Goal: Task Accomplishment & Management: Use online tool/utility

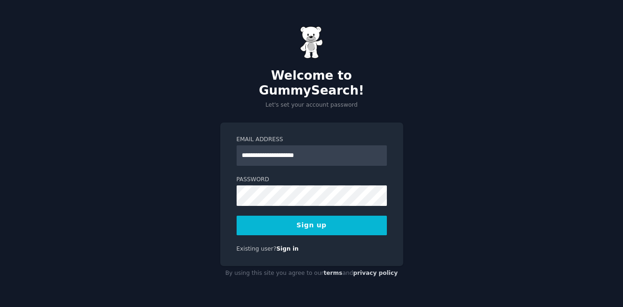
type input "**********"
click at [0, 307] on com-1password-button at bounding box center [0, 307] width 0 height 0
click at [332, 216] on button "Sign up" at bounding box center [311, 226] width 150 height 20
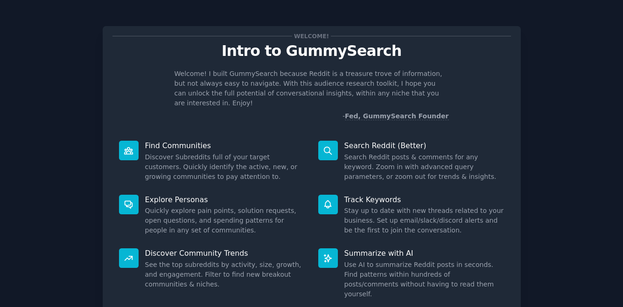
scroll to position [57, 0]
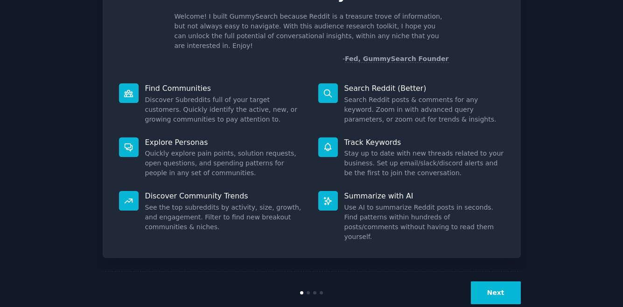
click at [494, 282] on button "Next" at bounding box center [496, 293] width 50 height 23
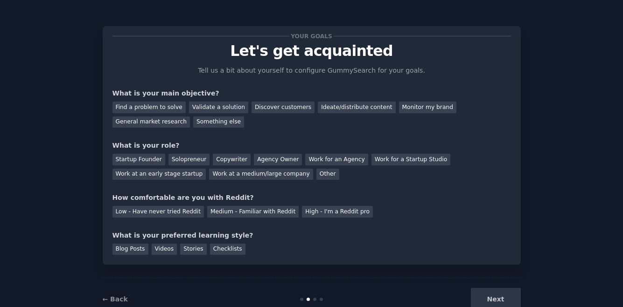
scroll to position [27, 0]
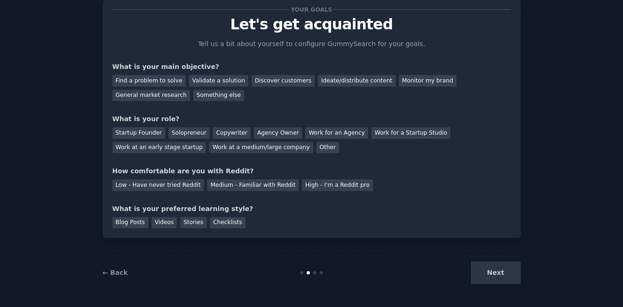
click at [495, 276] on div "Next" at bounding box center [450, 273] width 139 height 23
click at [327, 78] on div "Ideate/distribute content" at bounding box center [356, 81] width 77 height 12
click at [286, 77] on div "Discover customers" at bounding box center [282, 81] width 63 height 12
click at [322, 75] on div "Ideate/distribute content" at bounding box center [356, 81] width 77 height 12
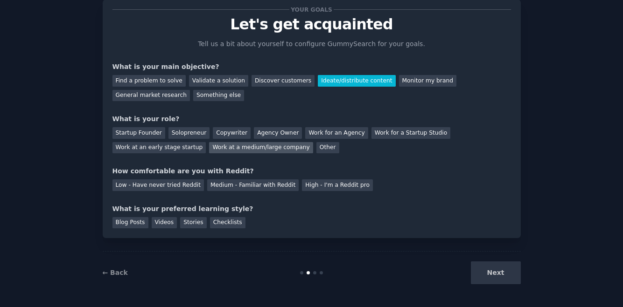
click at [236, 149] on div "Work at a medium/large company" at bounding box center [261, 148] width 104 height 12
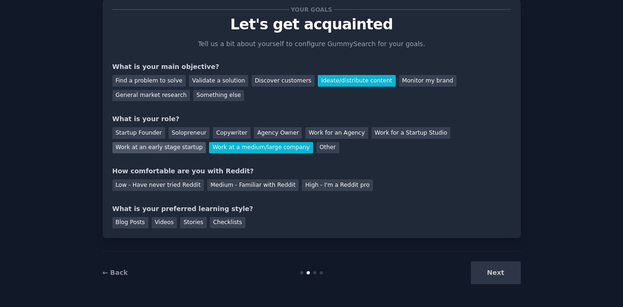
click at [180, 146] on div "Work at an early stage startup" at bounding box center [159, 148] width 94 height 12
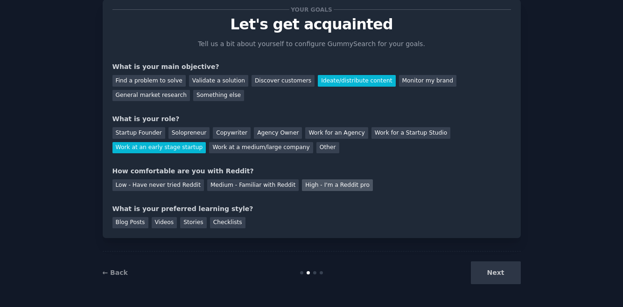
click at [331, 183] on div "High - I'm a Reddit pro" at bounding box center [337, 186] width 71 height 12
click at [136, 227] on div "Blog Posts" at bounding box center [130, 223] width 36 height 12
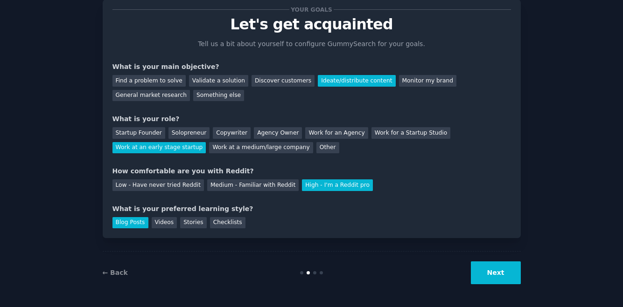
click at [494, 273] on button "Next" at bounding box center [496, 273] width 50 height 23
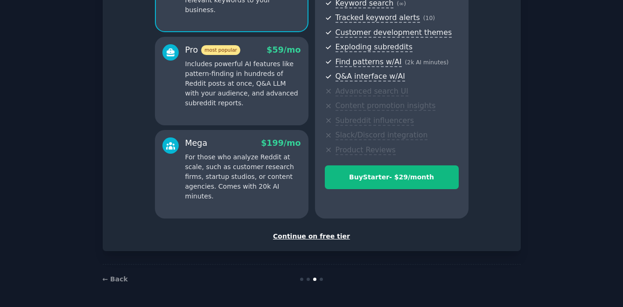
click at [337, 236] on div "Continue on free tier" at bounding box center [311, 237] width 398 height 10
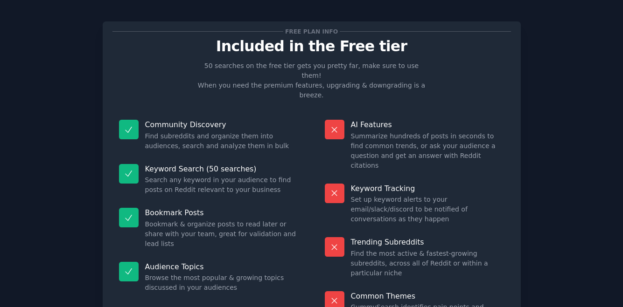
scroll to position [56, 0]
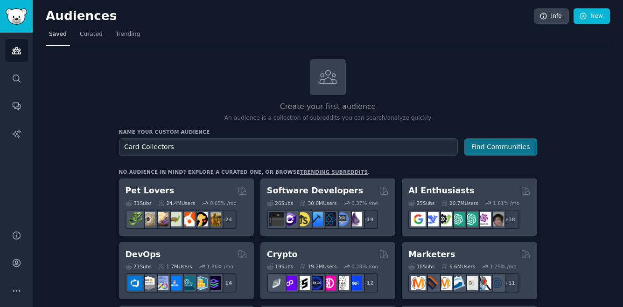
type input "Card Collectors"
click at [496, 146] on button "Find Communities" at bounding box center [500, 147] width 73 height 17
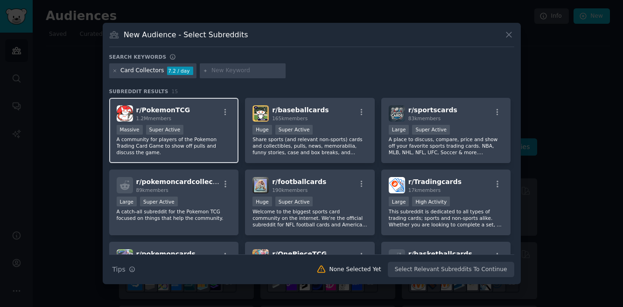
click at [214, 126] on div "Massive Super Active" at bounding box center [174, 131] width 115 height 12
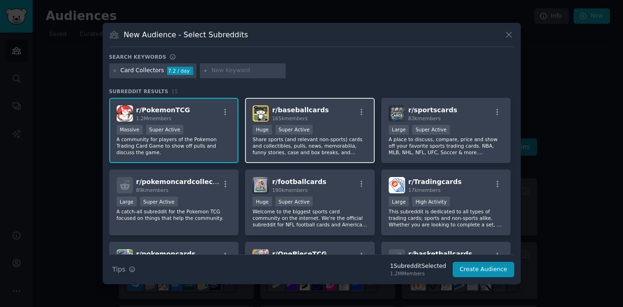
click at [337, 140] on p "Share sports (and relevant non-sports) cards and collectibles, pulls, news, mem…" at bounding box center [309, 146] width 115 height 20
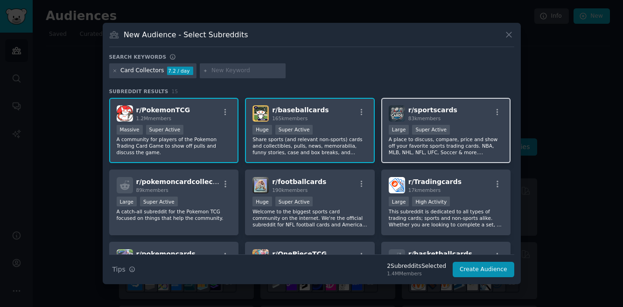
click at [468, 119] on div "r/ sportscards 83k members" at bounding box center [446, 113] width 115 height 16
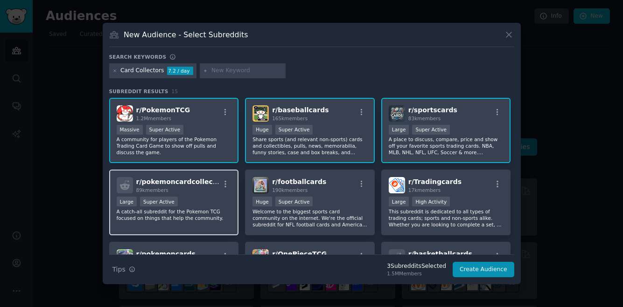
click at [208, 194] on div "r/ pokemoncardcollectors 89k members Large Super Active A catch-all subreddit f…" at bounding box center [174, 203] width 130 height 66
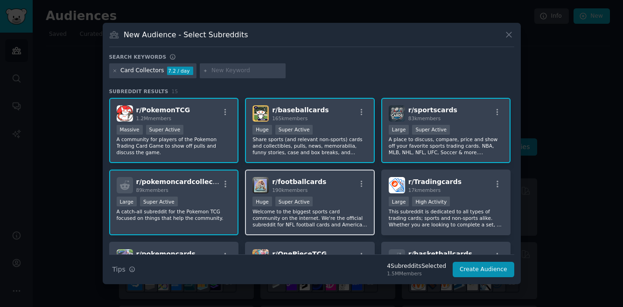
click at [364, 197] on div "Huge Super Active" at bounding box center [309, 203] width 115 height 12
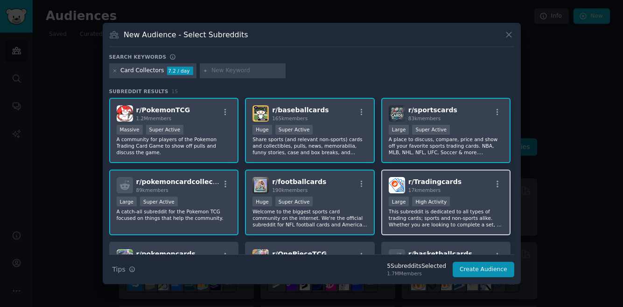
click at [476, 202] on div ">= 80th percentile for submissions / day Large High Activity" at bounding box center [446, 203] width 115 height 12
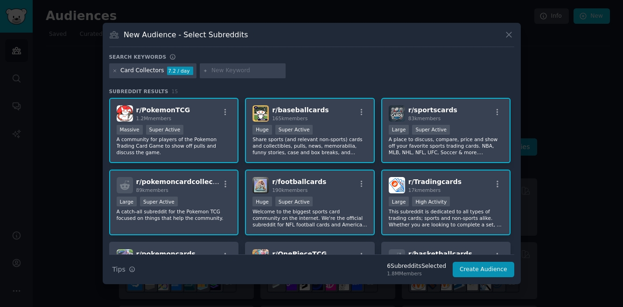
scroll to position [88, 0]
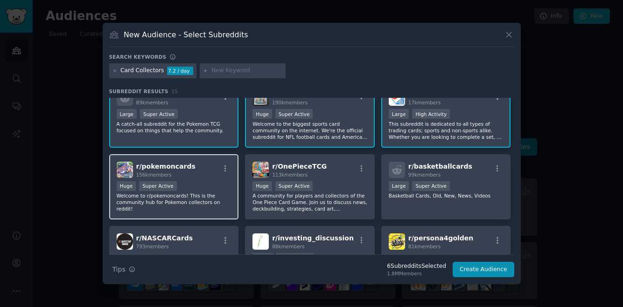
click at [230, 195] on div "r/ pokemoncards 156k members Huge Super Active Welcome to r/pokemoncards! This …" at bounding box center [174, 187] width 130 height 66
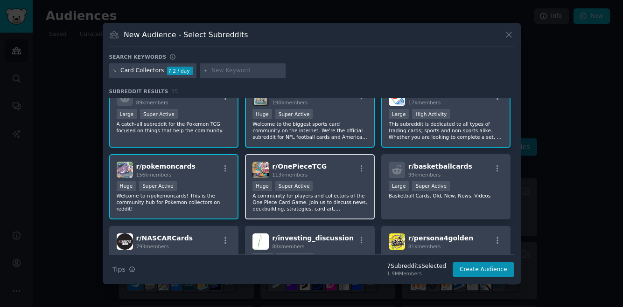
click at [362, 184] on div "100,000 - 1,000,000 members Huge Super Active" at bounding box center [309, 187] width 115 height 12
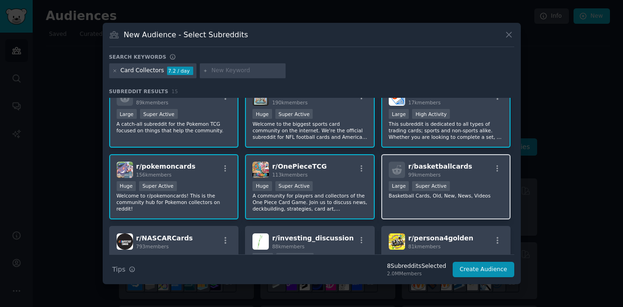
click at [471, 189] on div ">= 95th percentile for submissions / day Large Super Active" at bounding box center [446, 187] width 115 height 12
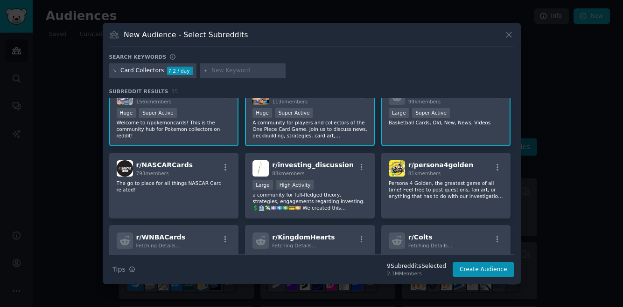
scroll to position [162, 0]
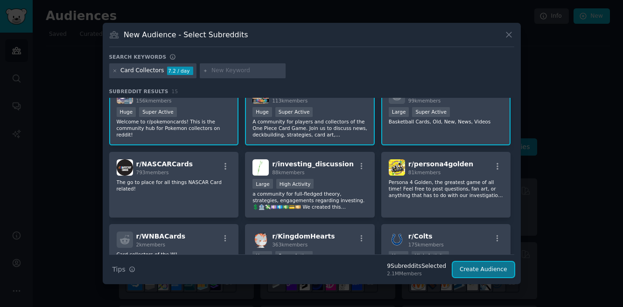
click at [493, 268] on button "Create Audience" at bounding box center [483, 270] width 62 height 16
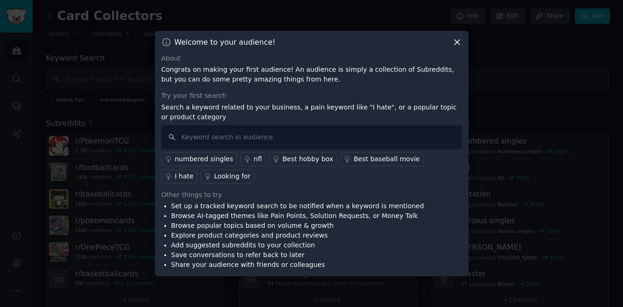
click at [452, 44] on icon at bounding box center [457, 42] width 10 height 10
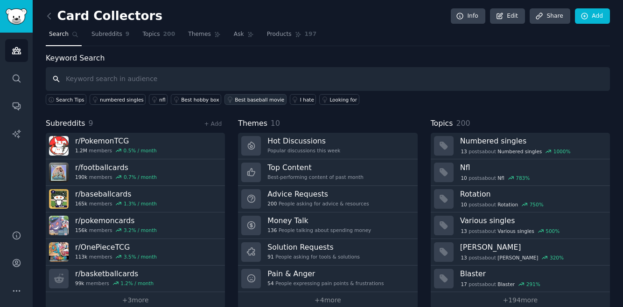
scroll to position [14, 0]
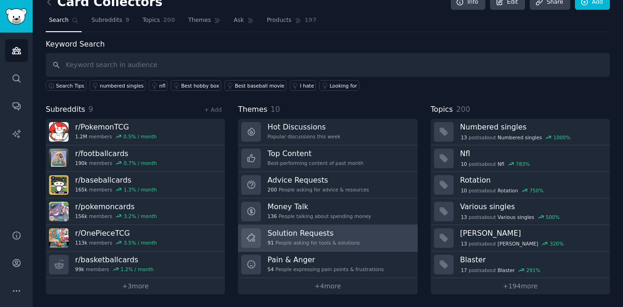
click at [287, 236] on h3 "Solution Requests" at bounding box center [313, 234] width 92 height 10
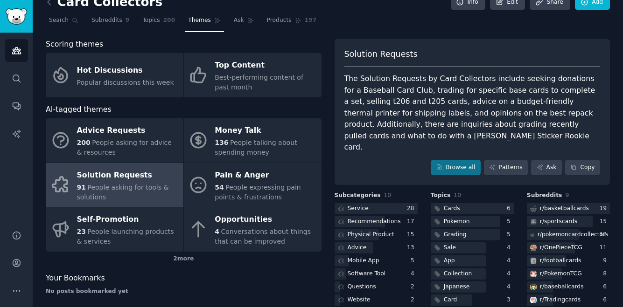
scroll to position [42, 0]
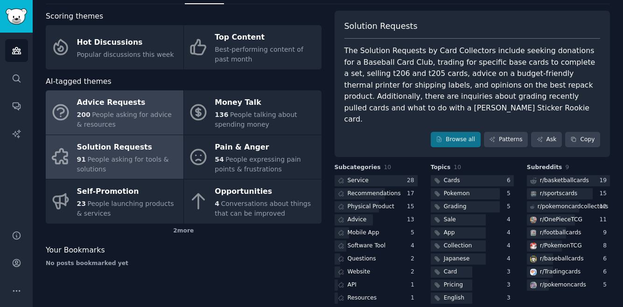
click at [143, 117] on span "People asking for advice & resources" at bounding box center [124, 119] width 95 height 17
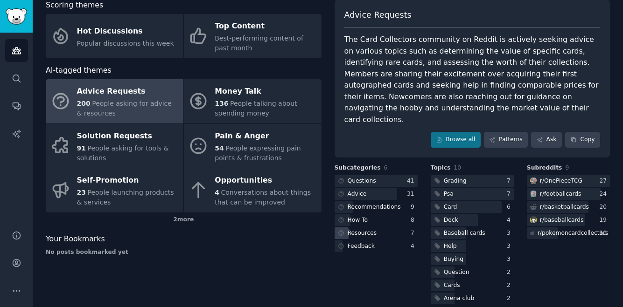
scroll to position [53, 0]
click at [457, 132] on link "Browse all" at bounding box center [456, 140] width 50 height 16
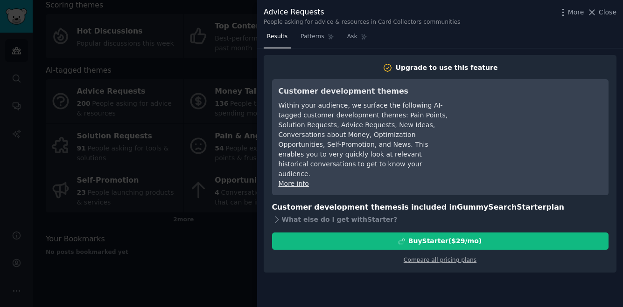
click at [196, 276] on div at bounding box center [311, 153] width 623 height 307
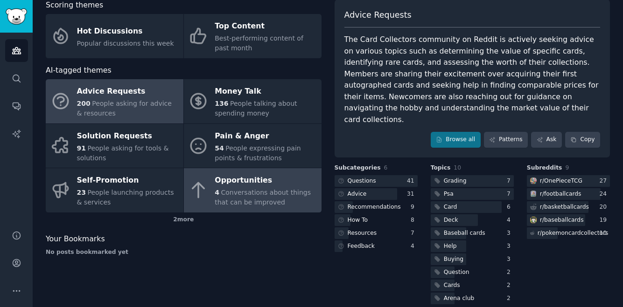
click at [232, 202] on span "Conversations about things that can be improved" at bounding box center [263, 197] width 96 height 17
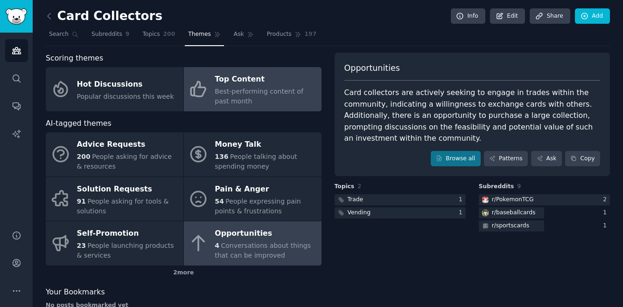
click at [225, 89] on span "Best-performing content of past month" at bounding box center [259, 96] width 89 height 17
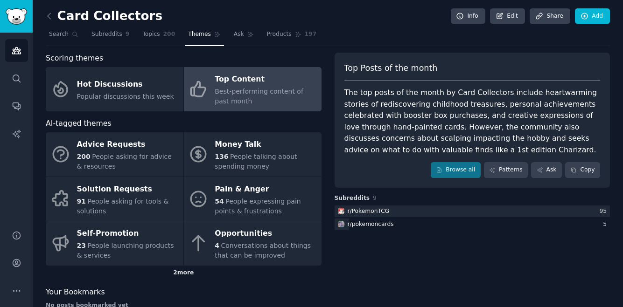
scroll to position [22, 0]
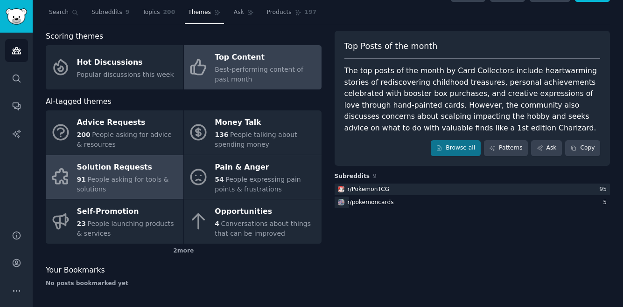
click at [125, 176] on span "People asking for tools & solutions" at bounding box center [123, 184] width 92 height 17
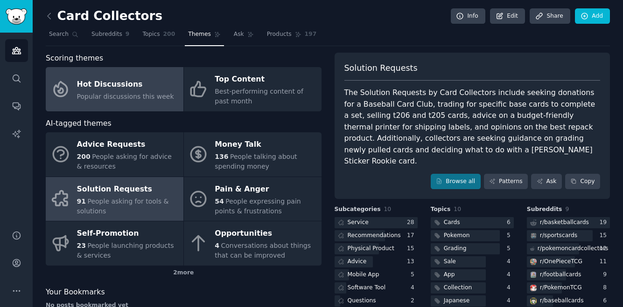
click at [145, 92] on div "Popular discussions this week" at bounding box center [125, 97] width 97 height 10
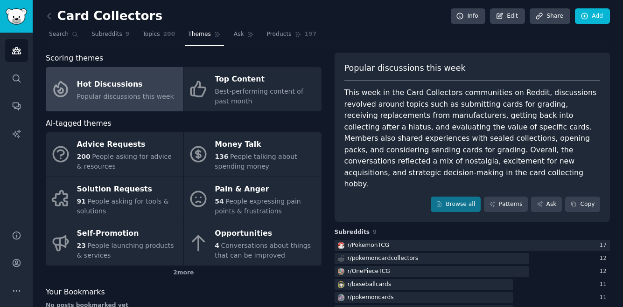
scroll to position [52, 0]
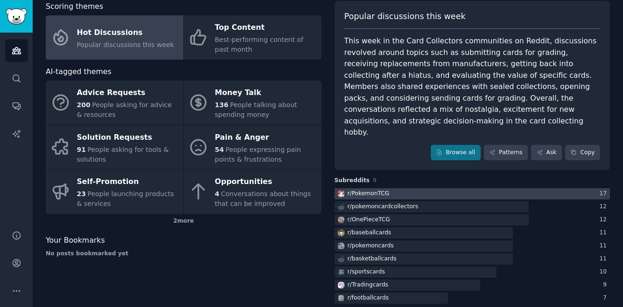
click at [388, 188] on div at bounding box center [472, 194] width 276 height 12
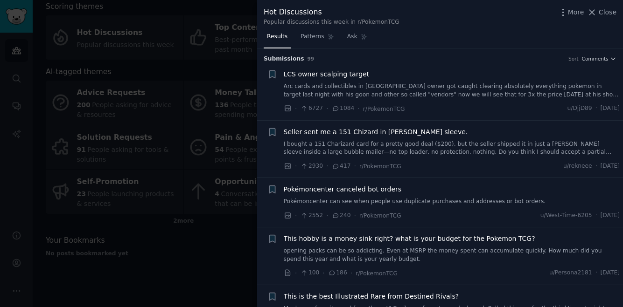
click at [179, 273] on div at bounding box center [311, 153] width 623 height 307
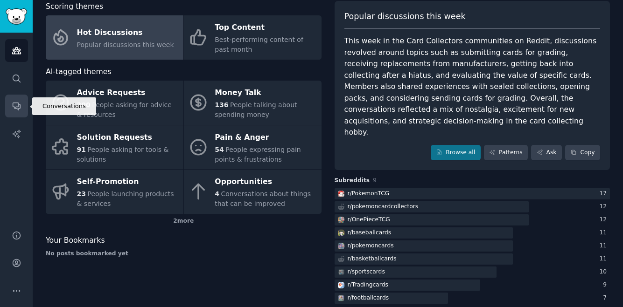
click at [17, 103] on icon "Sidebar" at bounding box center [16, 106] width 7 height 7
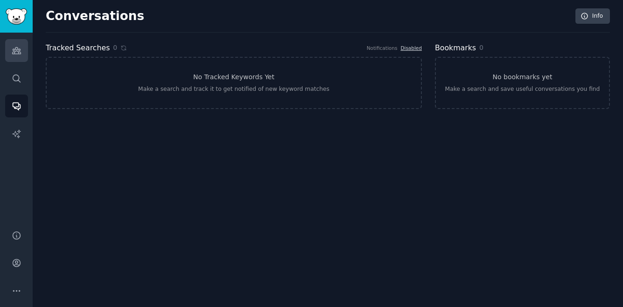
click at [18, 53] on icon "Sidebar" at bounding box center [16, 51] width 8 height 7
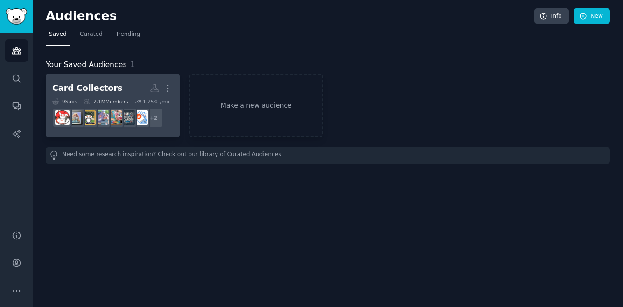
click at [98, 91] on div "Card Collectors" at bounding box center [87, 89] width 70 height 12
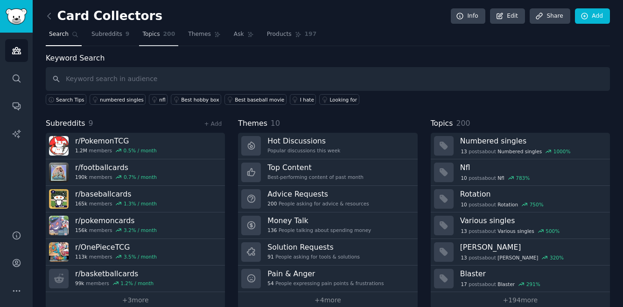
click at [152, 36] on span "Topics" at bounding box center [150, 34] width 17 height 8
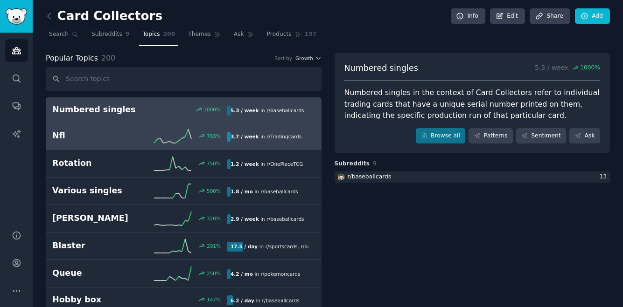
click at [134, 132] on h2 "Nfl" at bounding box center [96, 136] width 88 height 12
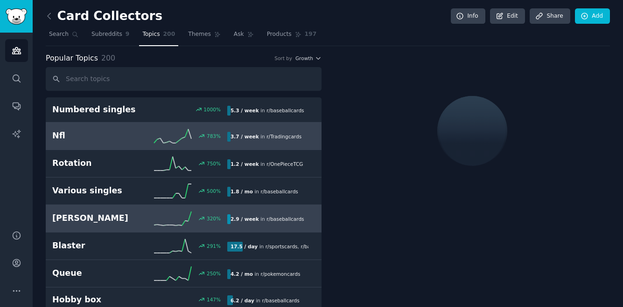
click at [122, 220] on h2 "[PERSON_NAME]" at bounding box center [96, 219] width 88 height 12
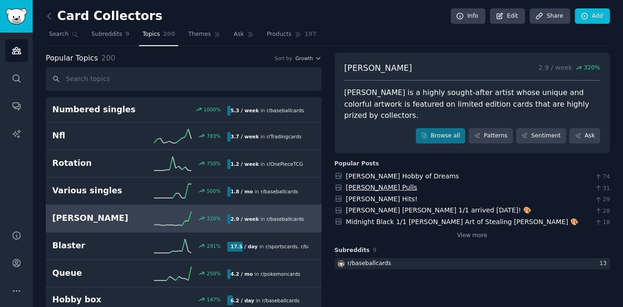
click at [370, 184] on link "[PERSON_NAME] Pulls" at bounding box center [381, 187] width 71 height 7
click at [147, 35] on span "Topics" at bounding box center [150, 34] width 17 height 8
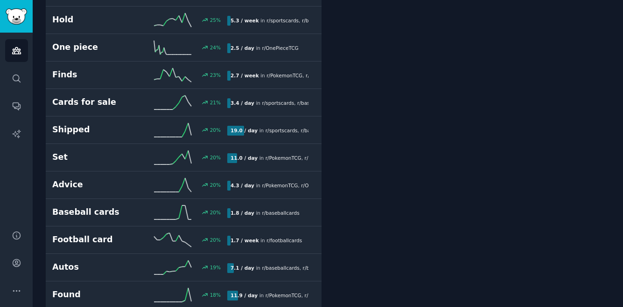
scroll to position [1355, 0]
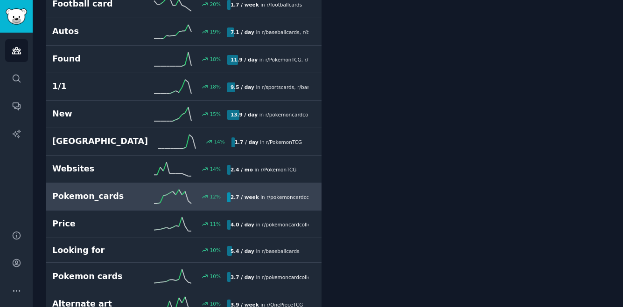
click at [115, 199] on h2 "Pokemon_cards" at bounding box center [96, 197] width 88 height 12
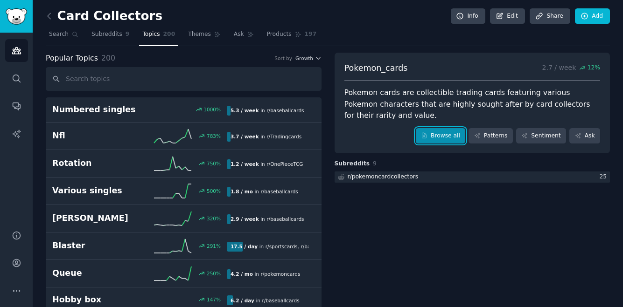
click at [437, 136] on link "Browse all" at bounding box center [441, 136] width 50 height 16
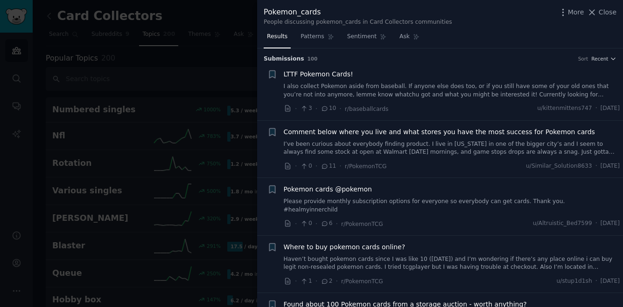
scroll to position [71, 0]
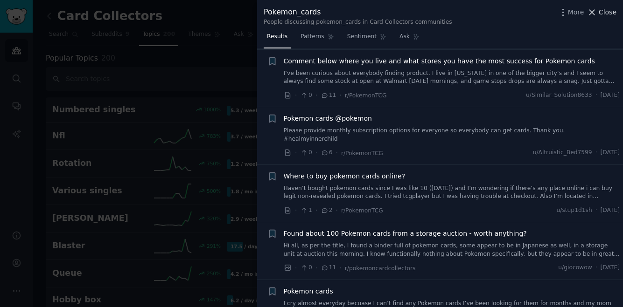
click at [608, 12] on span "Close" at bounding box center [607, 12] width 18 height 10
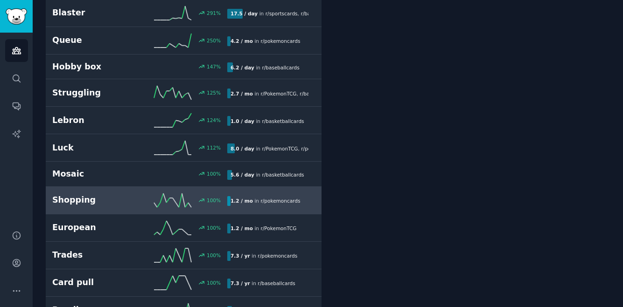
scroll to position [234, 0]
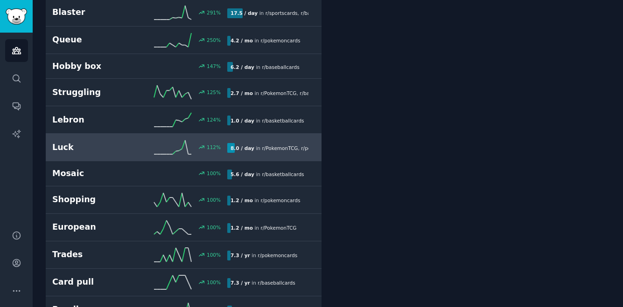
click at [117, 143] on h2 "Luck" at bounding box center [96, 148] width 88 height 12
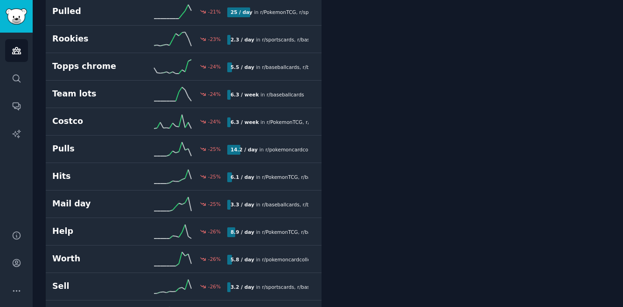
scroll to position [4091, 0]
